Goal: Information Seeking & Learning: Check status

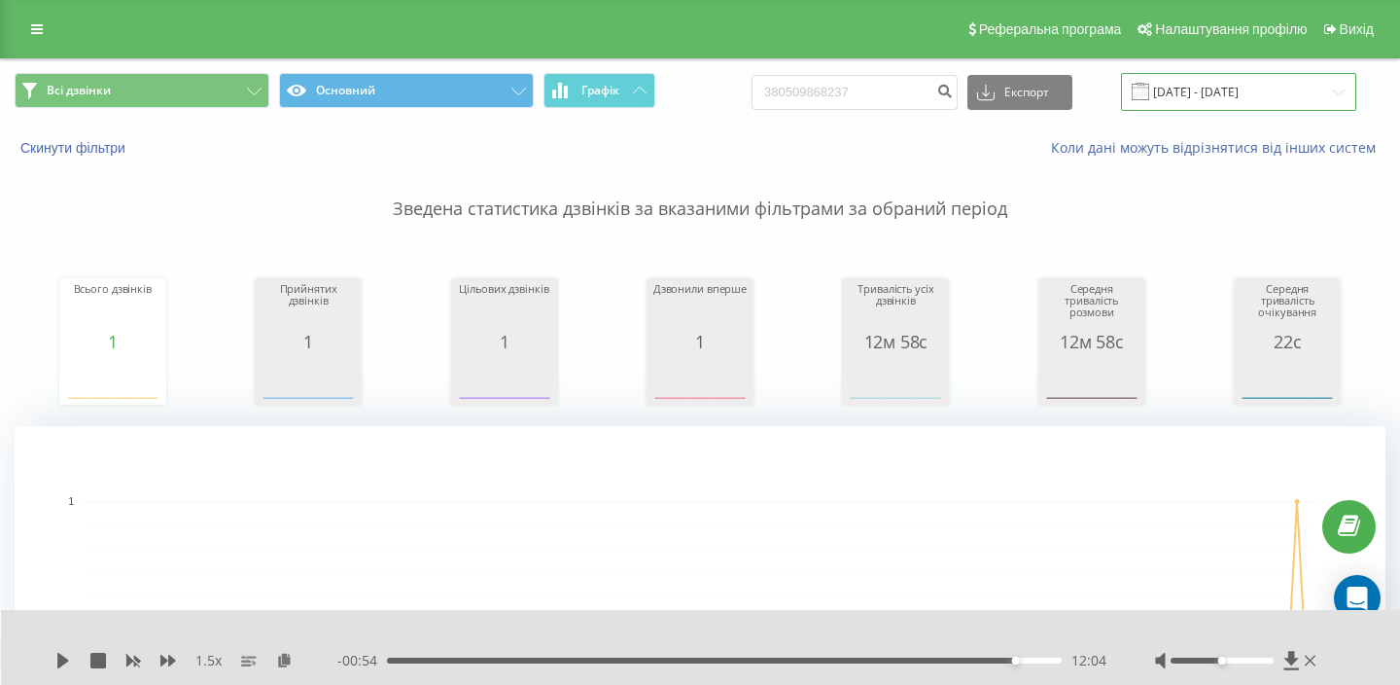
click at [1246, 94] on input "19.05.2025 - 19.08.2025" at bounding box center [1238, 92] width 235 height 38
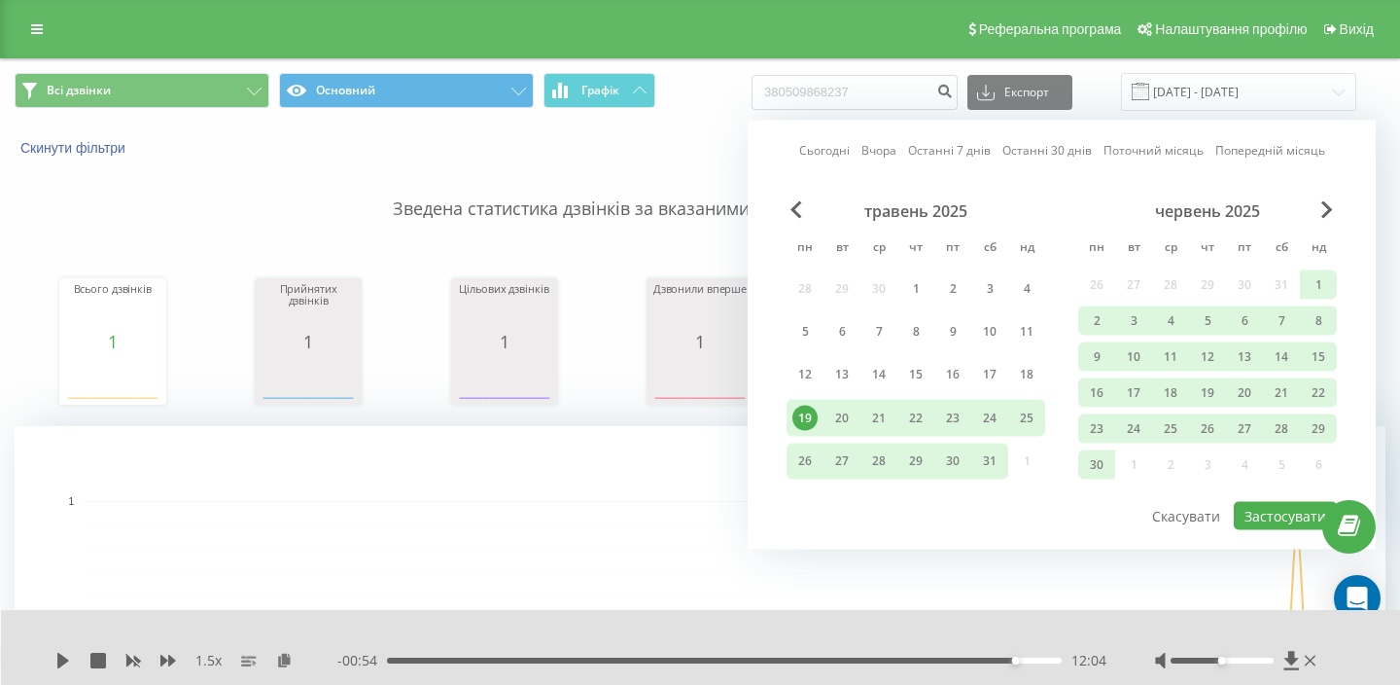
click at [834, 156] on link "Сьогодні" at bounding box center [824, 150] width 51 height 18
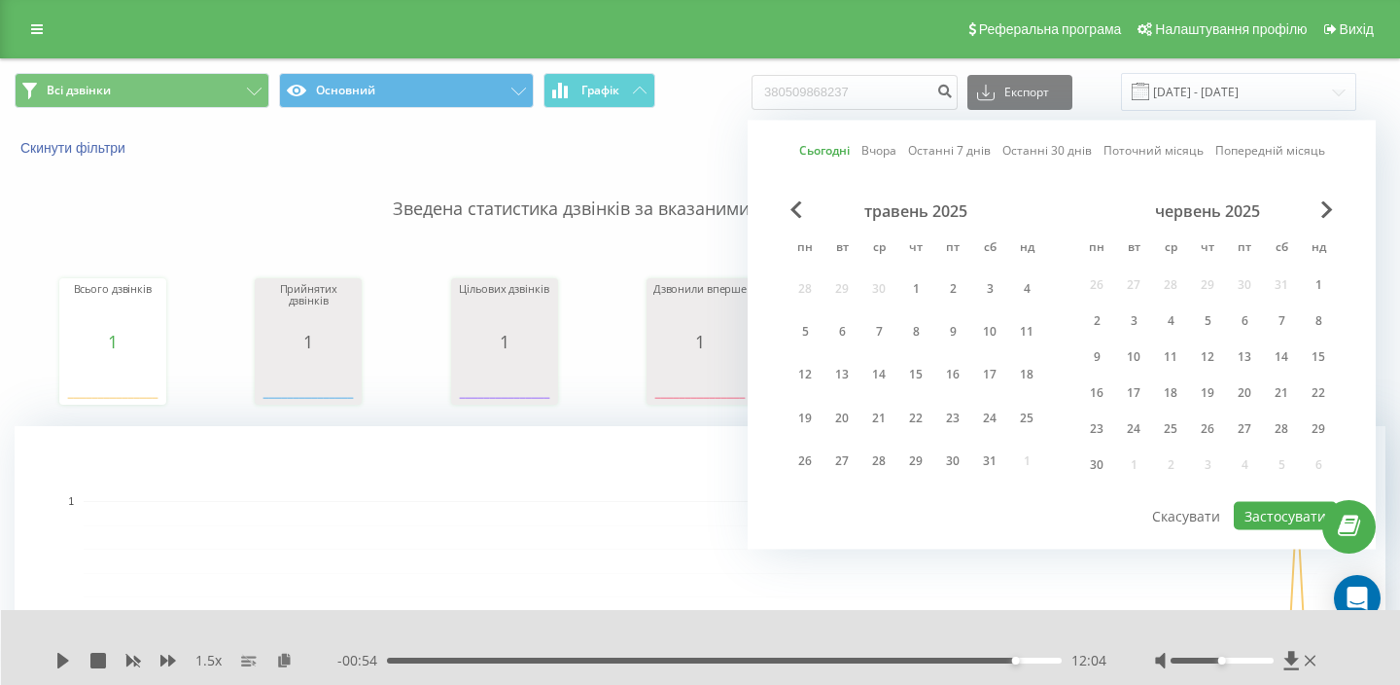
click at [1252, 537] on div "Сьогодні Вчора Останні 7 днів Останні 30 днів Поточний місяць Попередній місяць…" at bounding box center [1062, 335] width 628 height 429
click at [38, 37] on link at bounding box center [36, 29] width 35 height 27
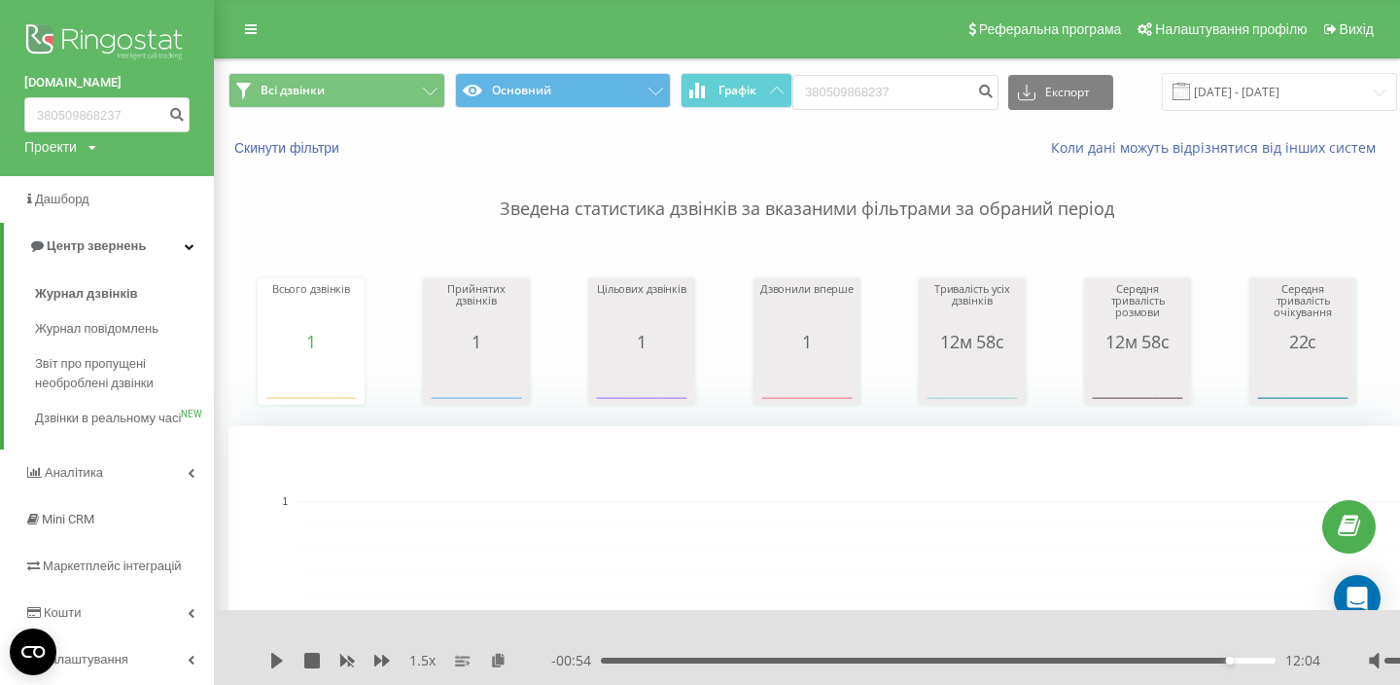
click at [53, 59] on img at bounding box center [106, 43] width 165 height 49
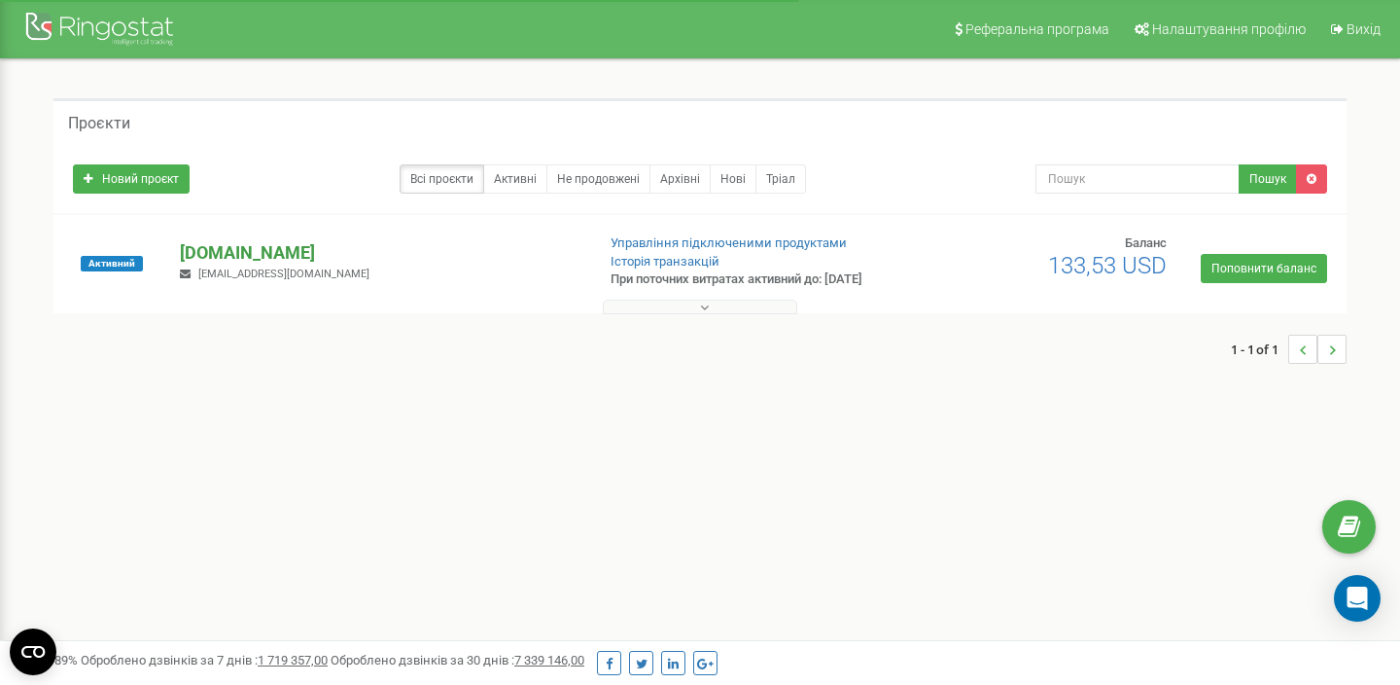
click at [279, 247] on p "[DOMAIN_NAME]" at bounding box center [379, 252] width 399 height 25
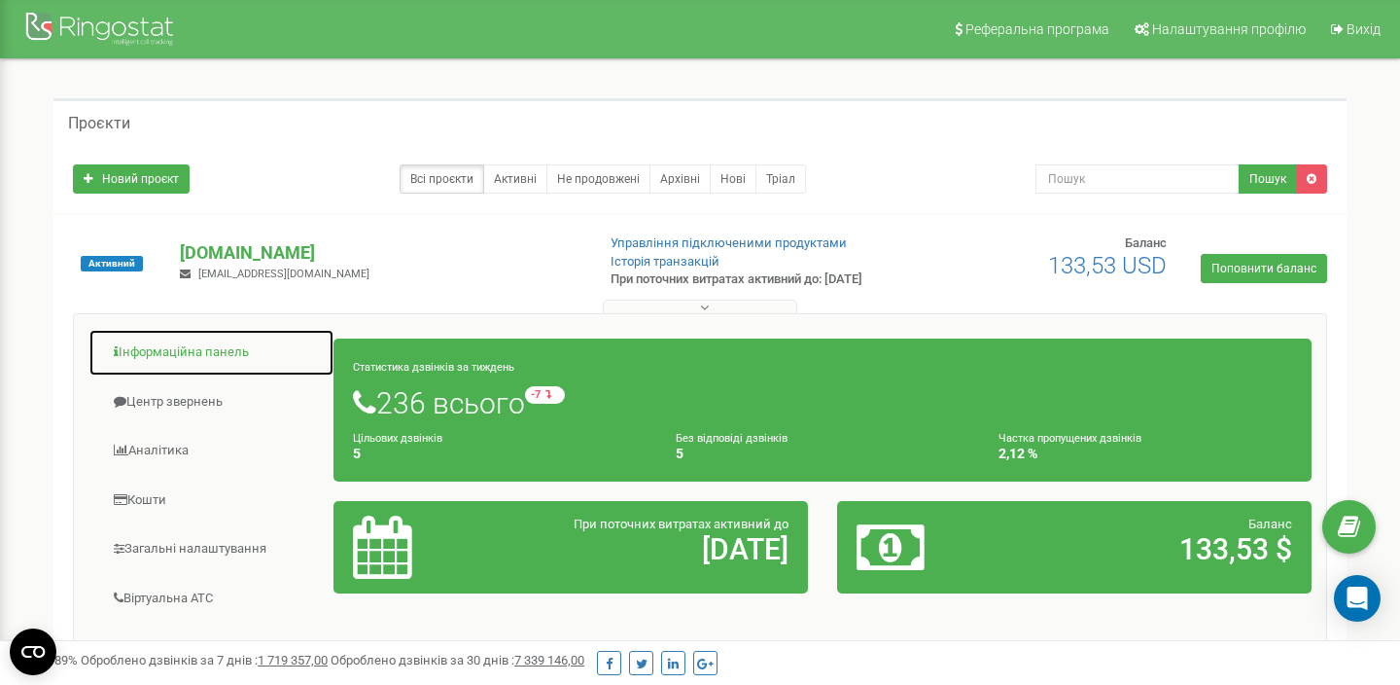
click at [130, 362] on link "Інформаційна панель" at bounding box center [211, 353] width 246 height 48
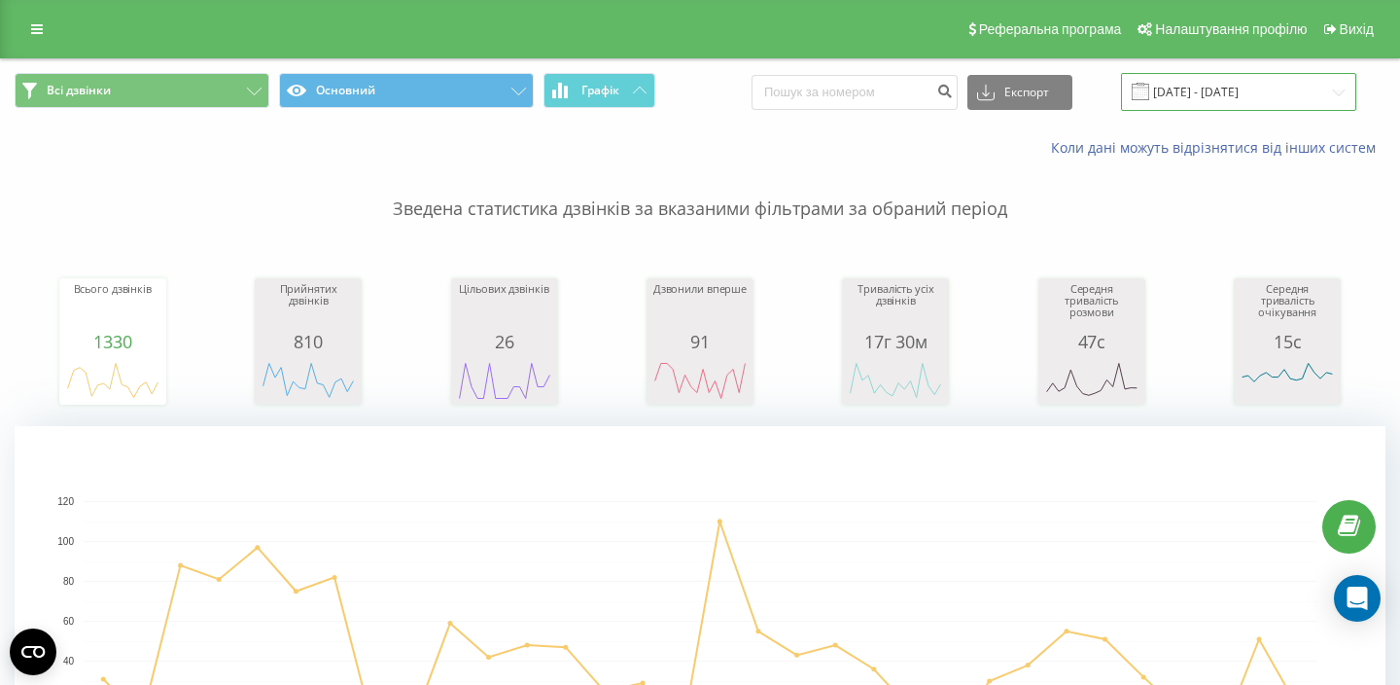
click at [1286, 88] on input "[DATE] - [DATE]" at bounding box center [1238, 92] width 235 height 38
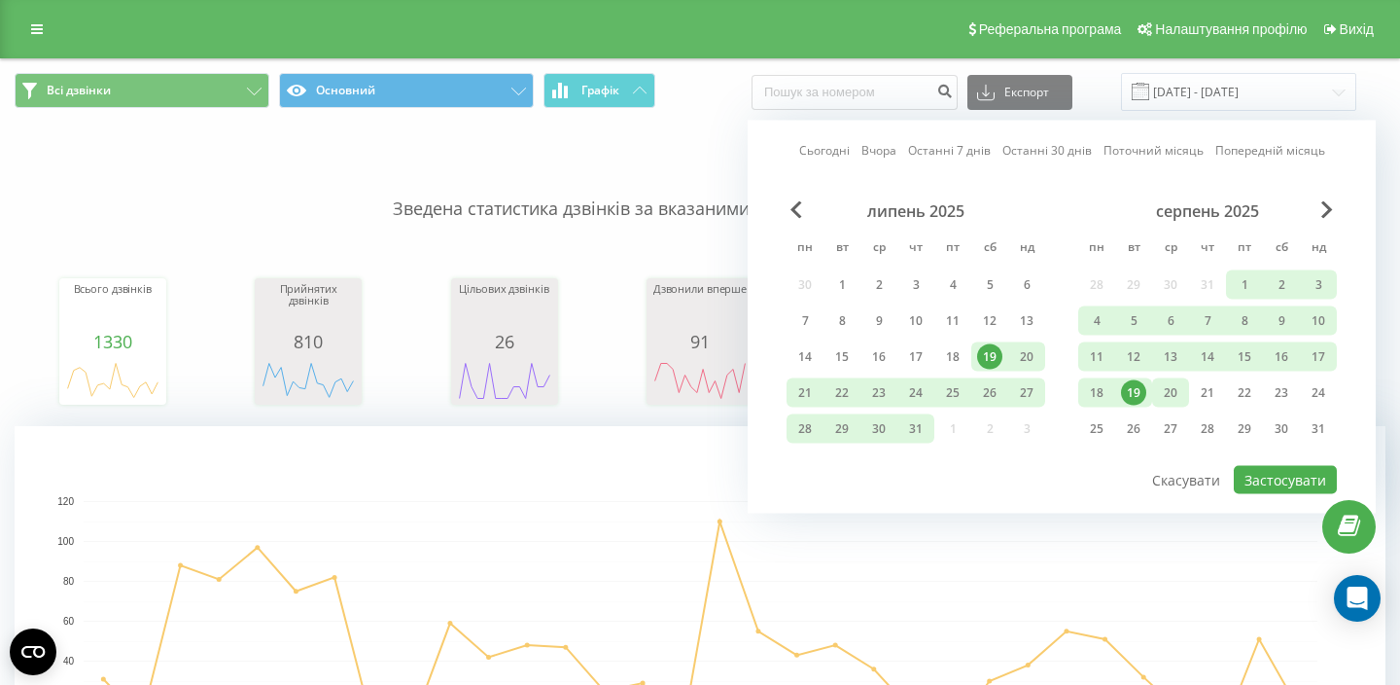
click at [1154, 394] on div "20" at bounding box center [1170, 392] width 37 height 29
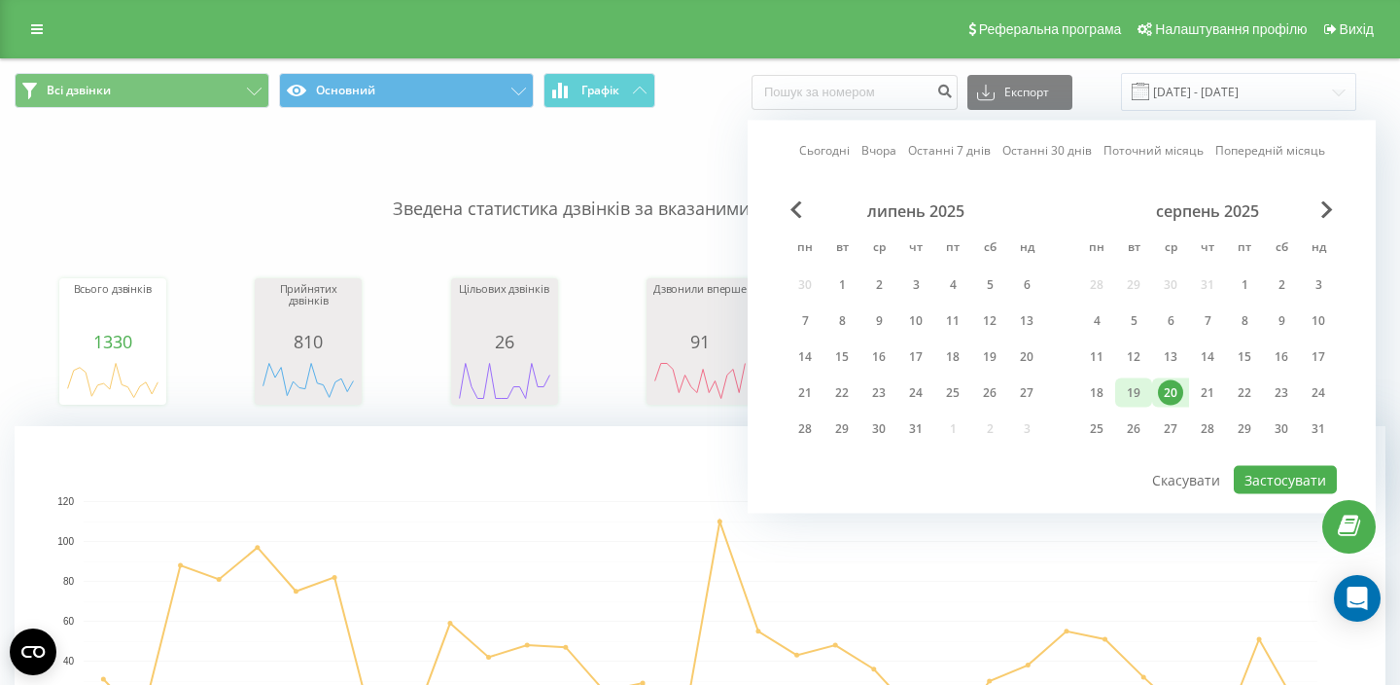
click at [1139, 394] on div "19" at bounding box center [1133, 392] width 25 height 25
click at [1160, 401] on div "20" at bounding box center [1170, 392] width 37 height 29
click at [1132, 405] on div "19" at bounding box center [1133, 392] width 37 height 29
click at [1263, 494] on div "Сьогодні Вчора Останні 7 днів Останні 30 днів Поточний місяць Попередній місяць…" at bounding box center [1062, 317] width 628 height 393
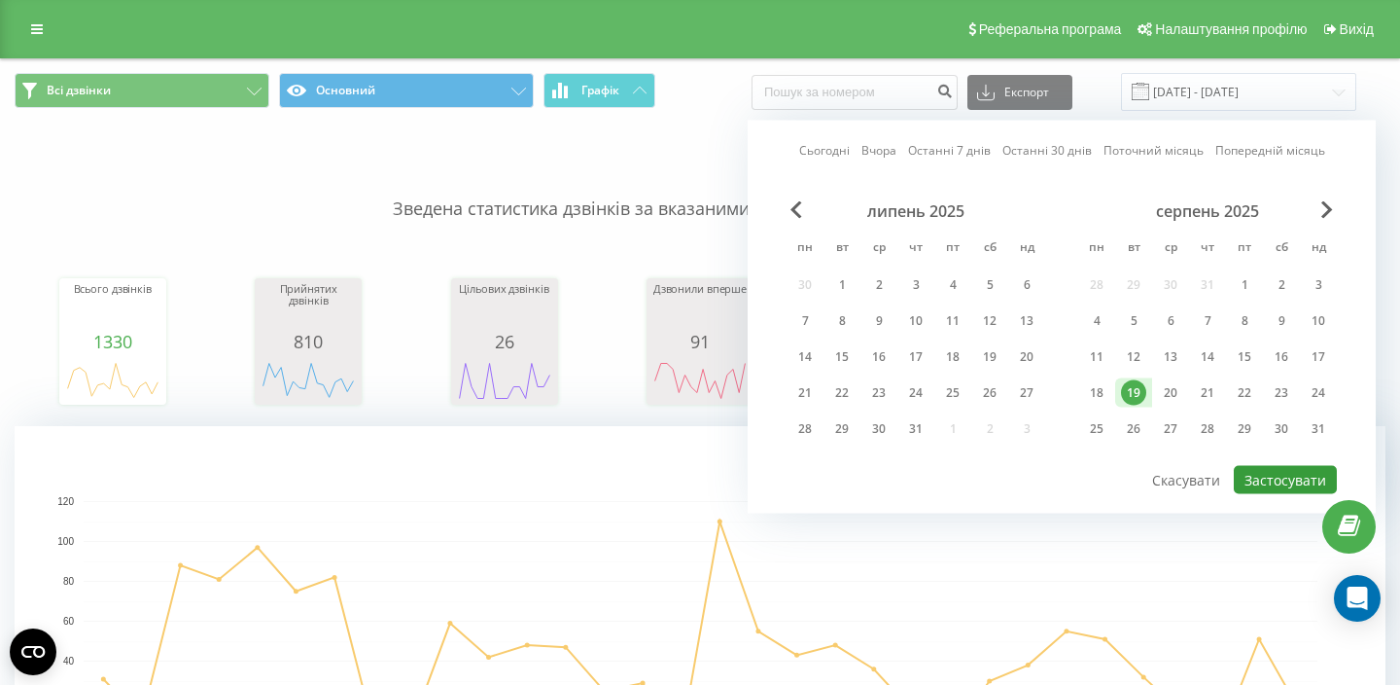
click at [1261, 485] on button "Застосувати" at bounding box center [1285, 480] width 103 height 28
type input "[DATE] - [DATE]"
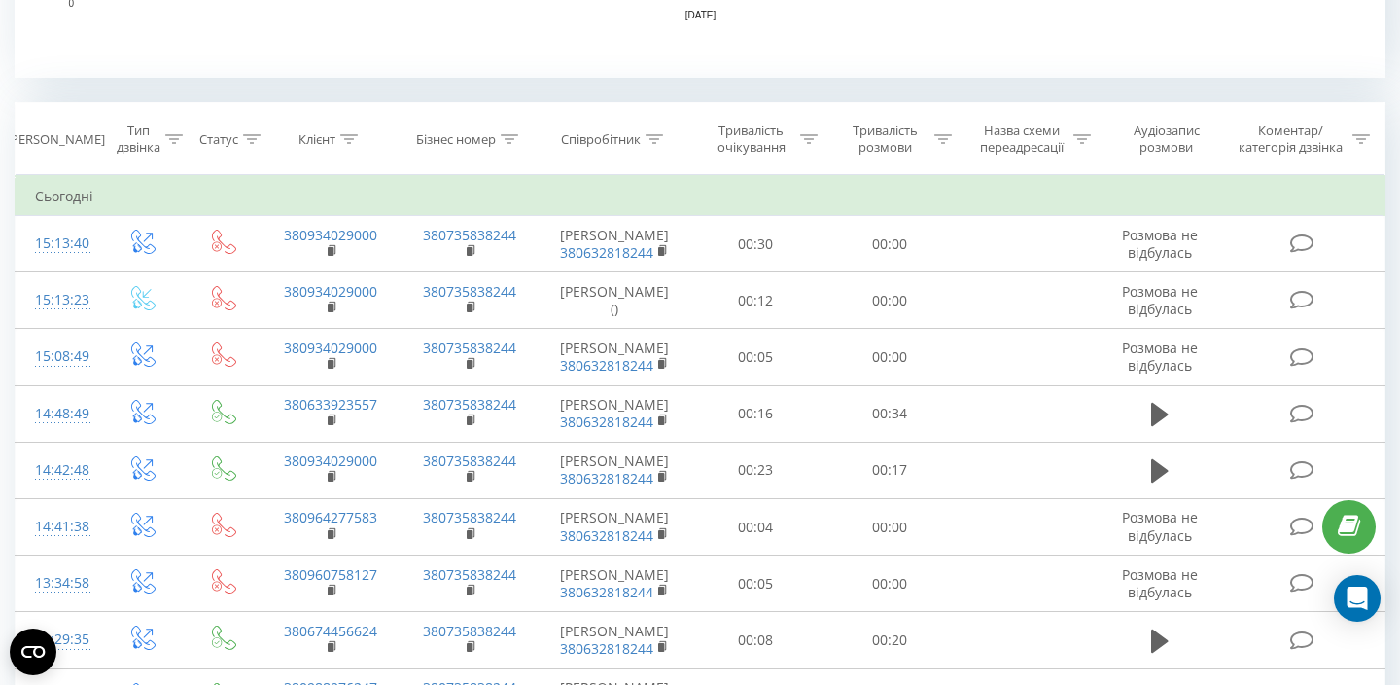
scroll to position [750, 0]
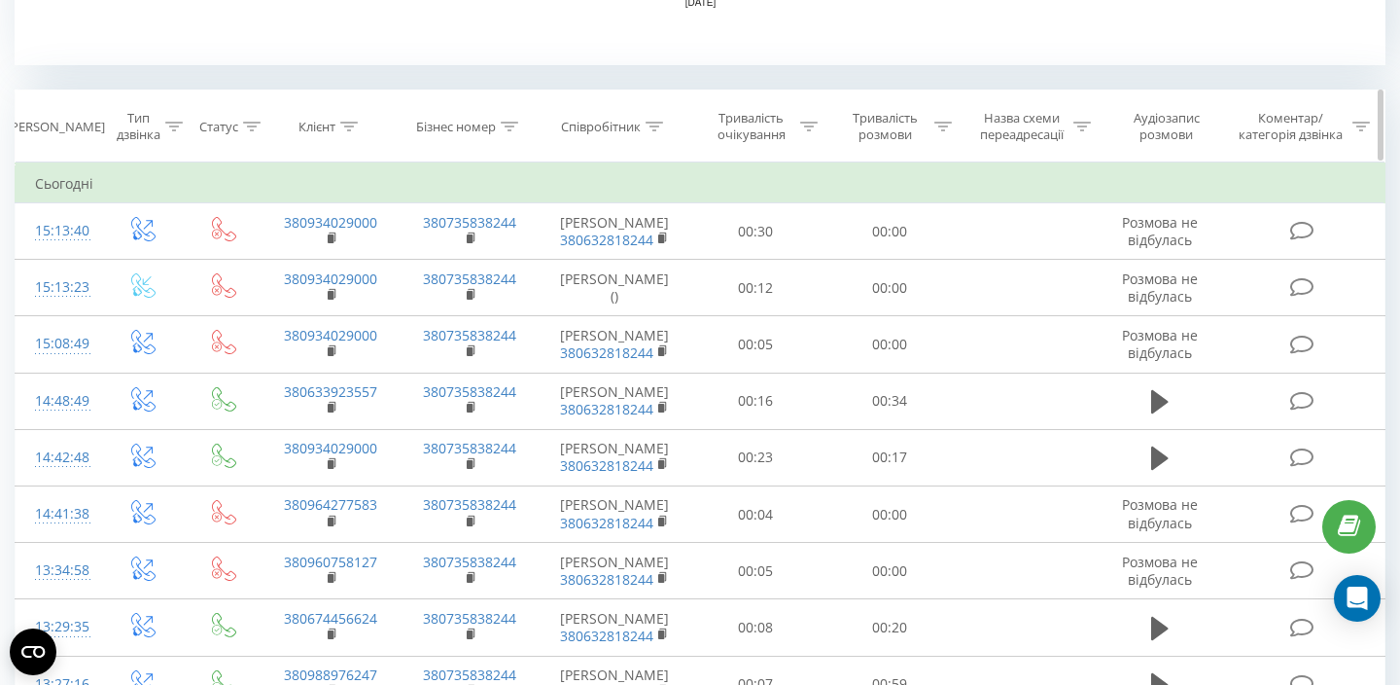
click at [676, 120] on div "Співробітник" at bounding box center [615, 127] width 150 height 17
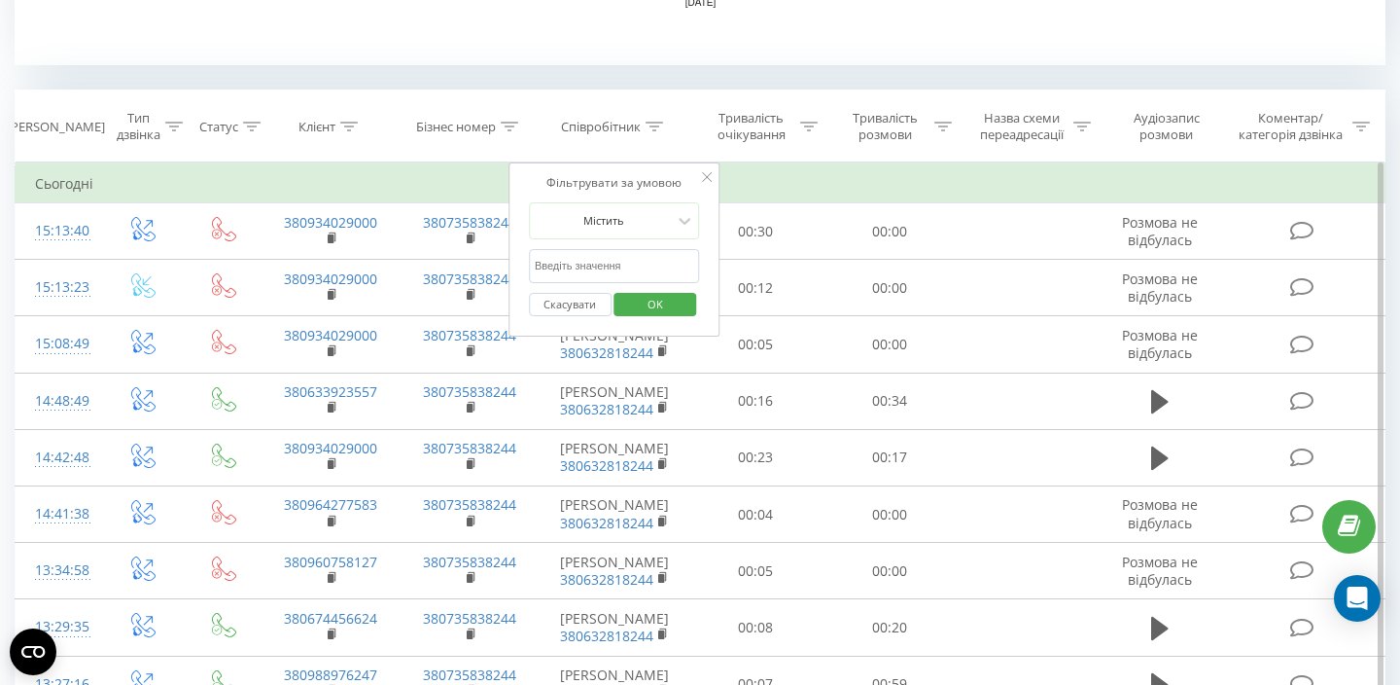
click at [617, 245] on form "Містить Скасувати OK" at bounding box center [614, 264] width 171 height 124
click at [617, 253] on input "text" at bounding box center [614, 266] width 171 height 34
type input "Іванова Алла"
click at [650, 302] on span "OK" at bounding box center [655, 304] width 54 height 30
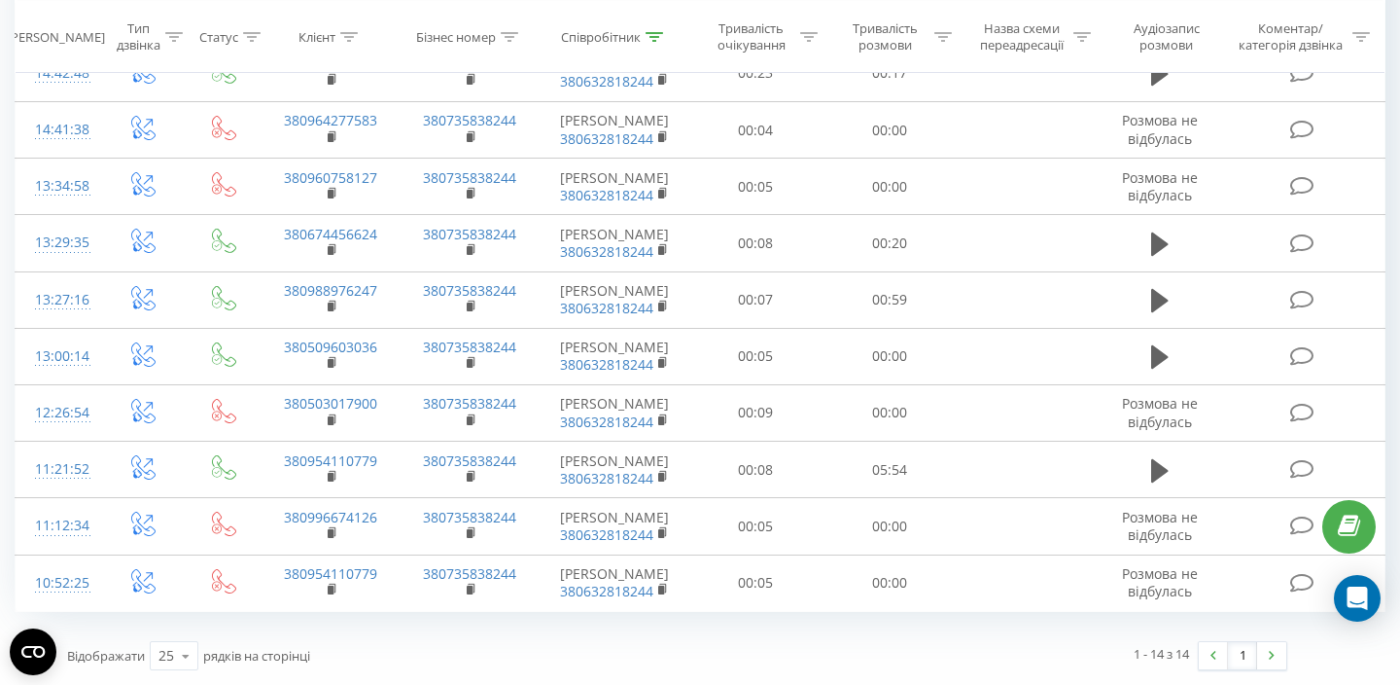
scroll to position [1328, 0]
